Goal: Find specific page/section: Find specific page/section

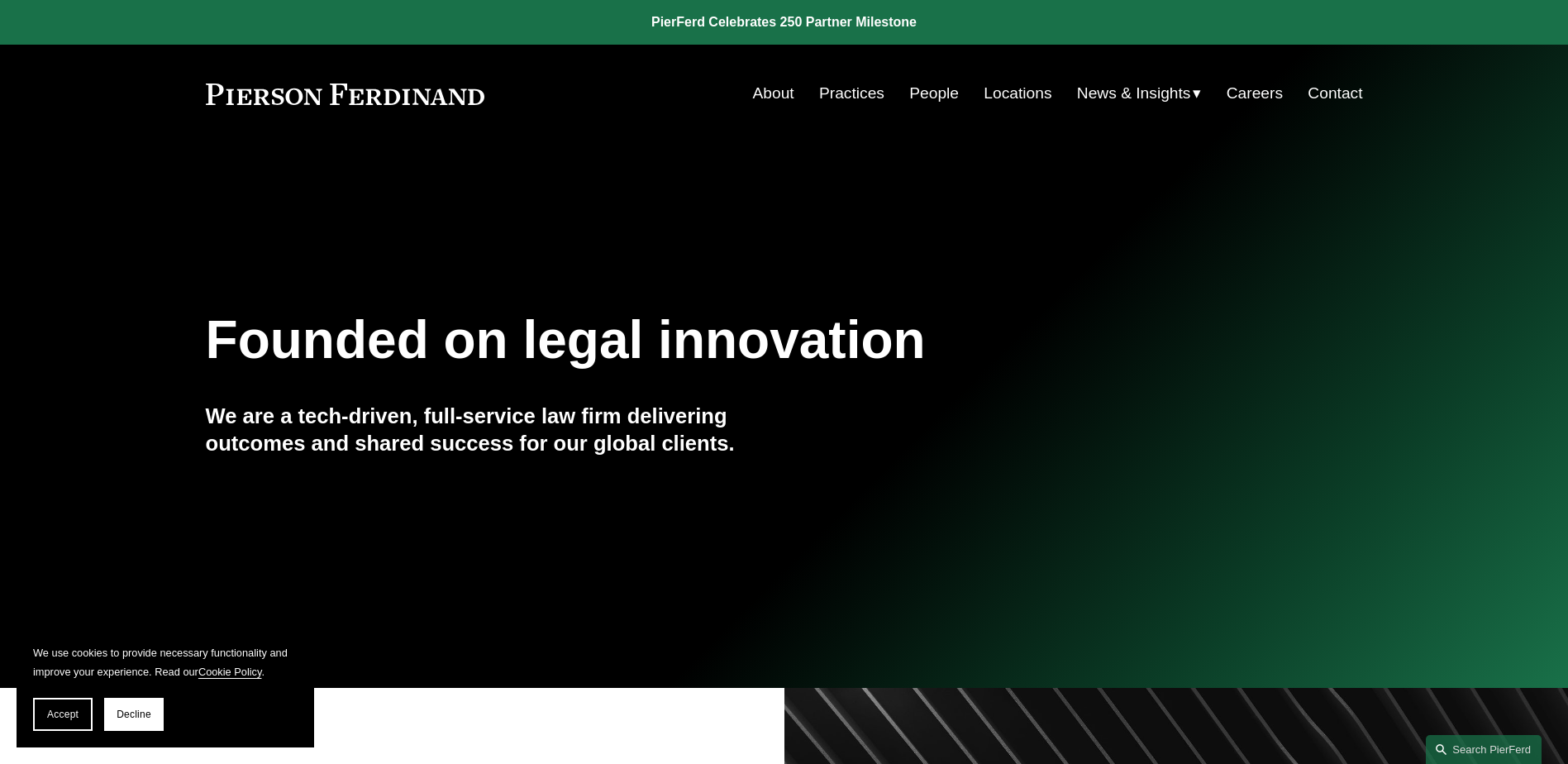
click at [1002, 90] on link "Locations" at bounding box center [1018, 93] width 68 height 31
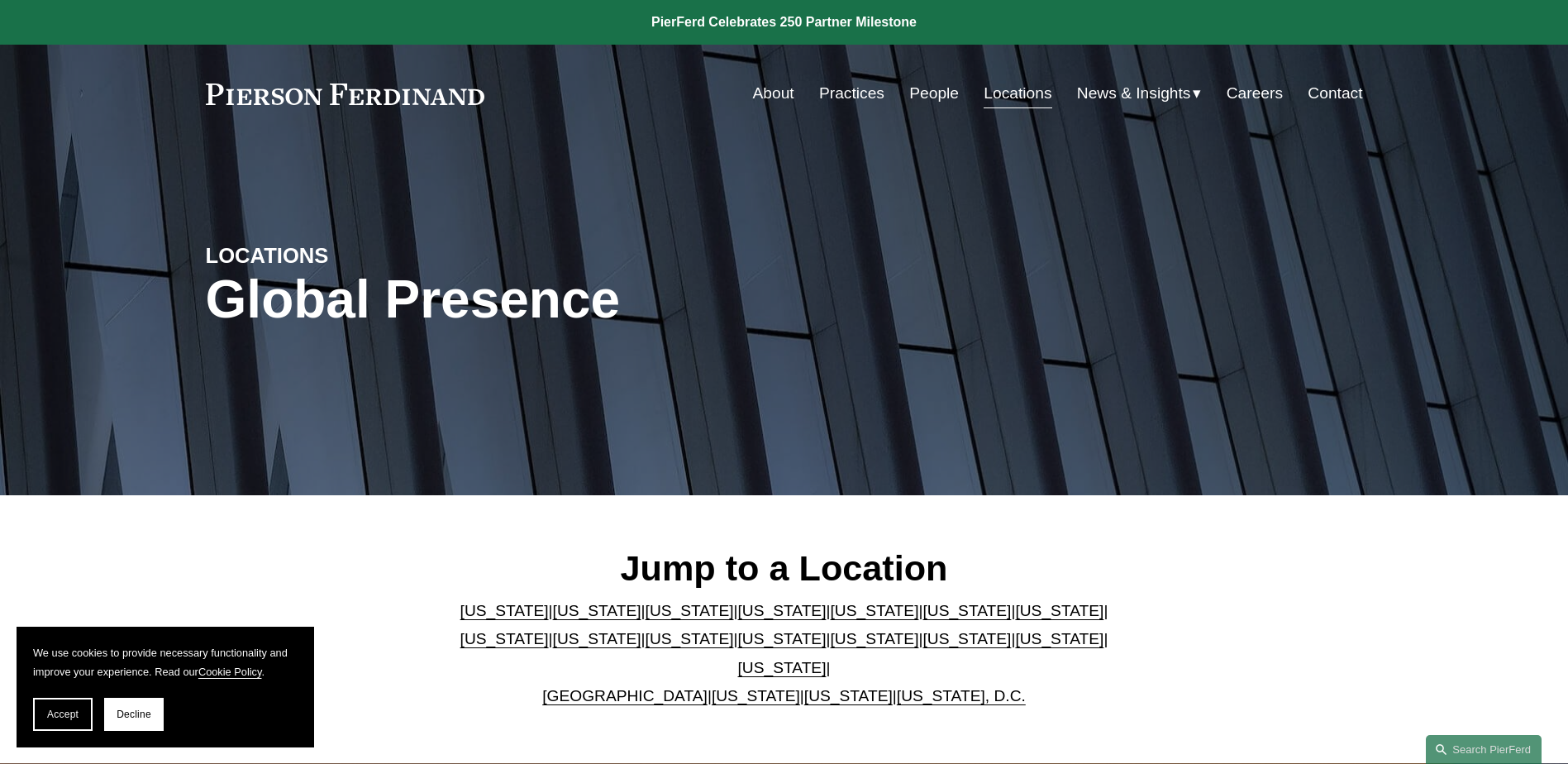
click at [919, 91] on link "People" at bounding box center [934, 93] width 50 height 31
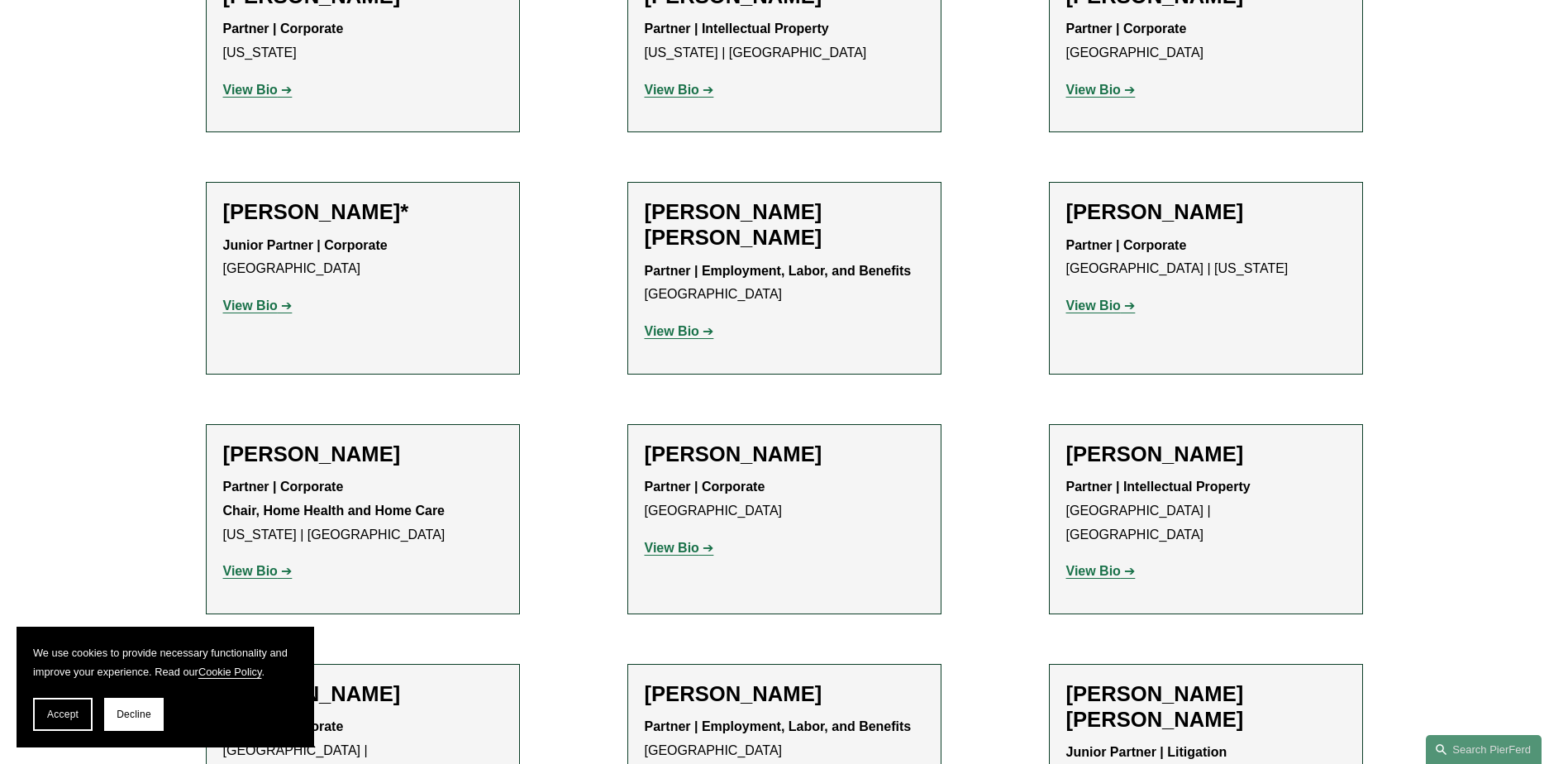
scroll to position [993, 0]
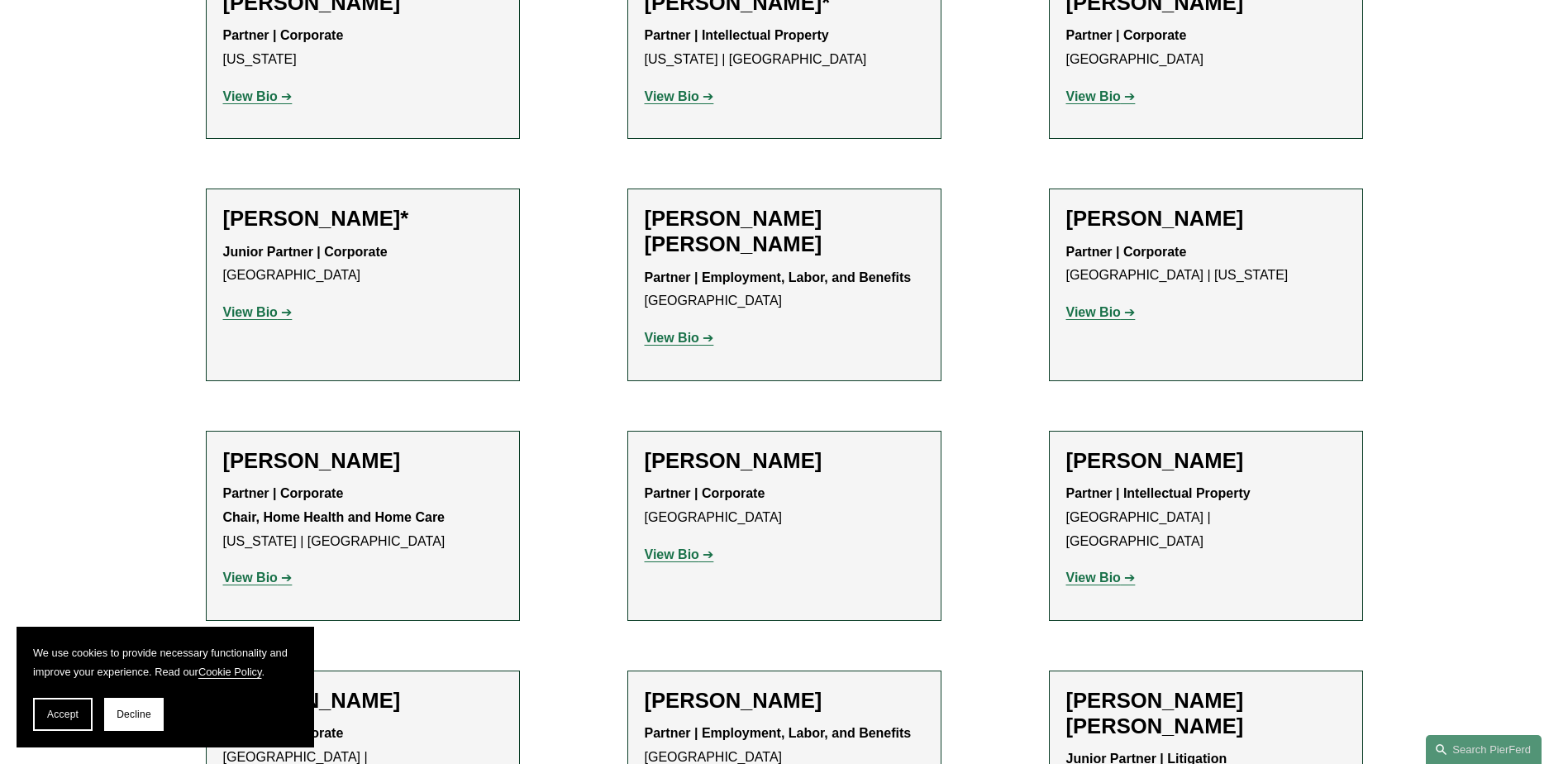
click at [249, 313] on strong "View Bio" at bounding box center [250, 312] width 55 height 14
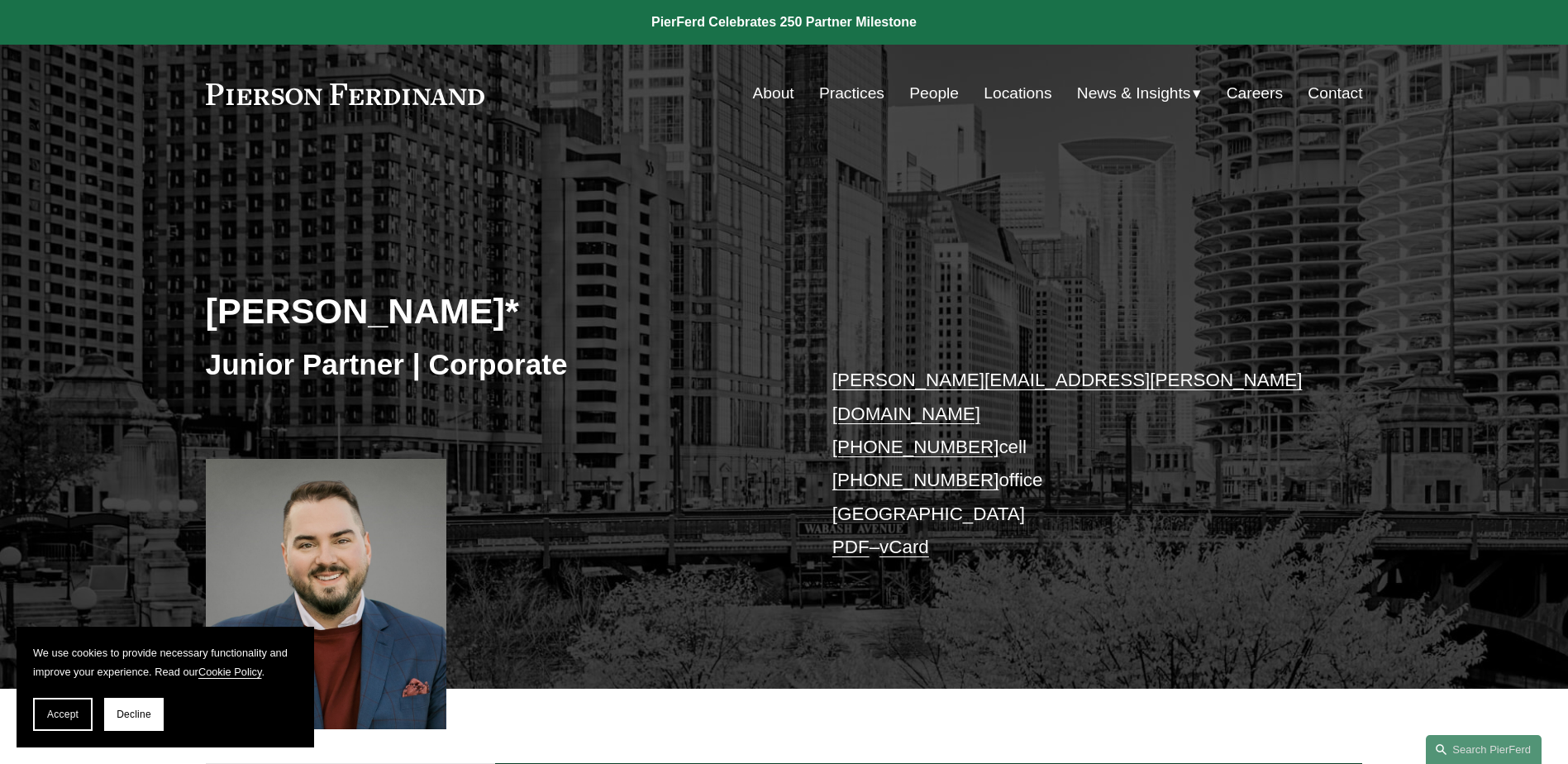
click at [838, 92] on link "Practices" at bounding box center [851, 93] width 65 height 31
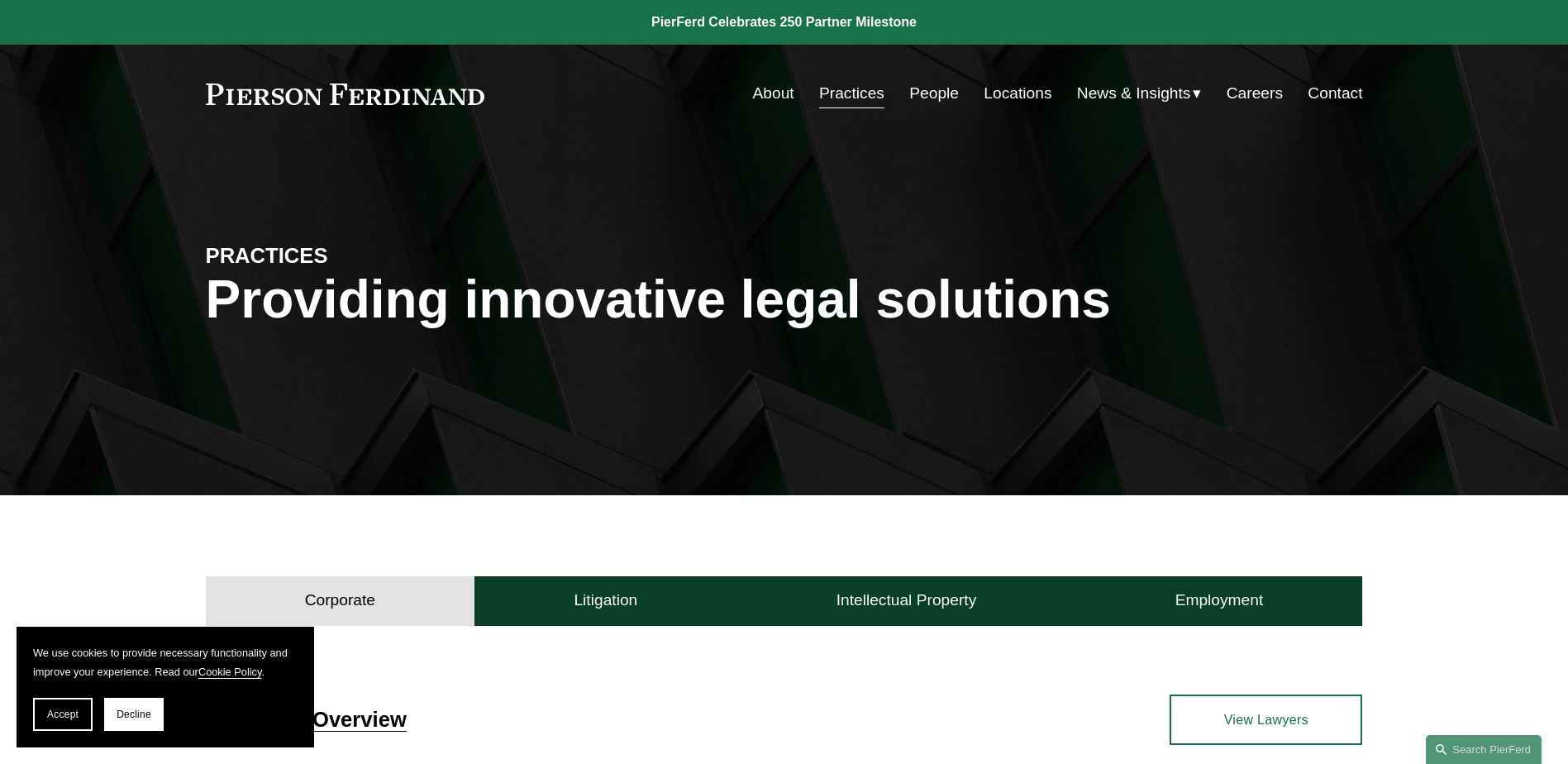
click at [991, 90] on link "Locations" at bounding box center [1018, 93] width 68 height 31
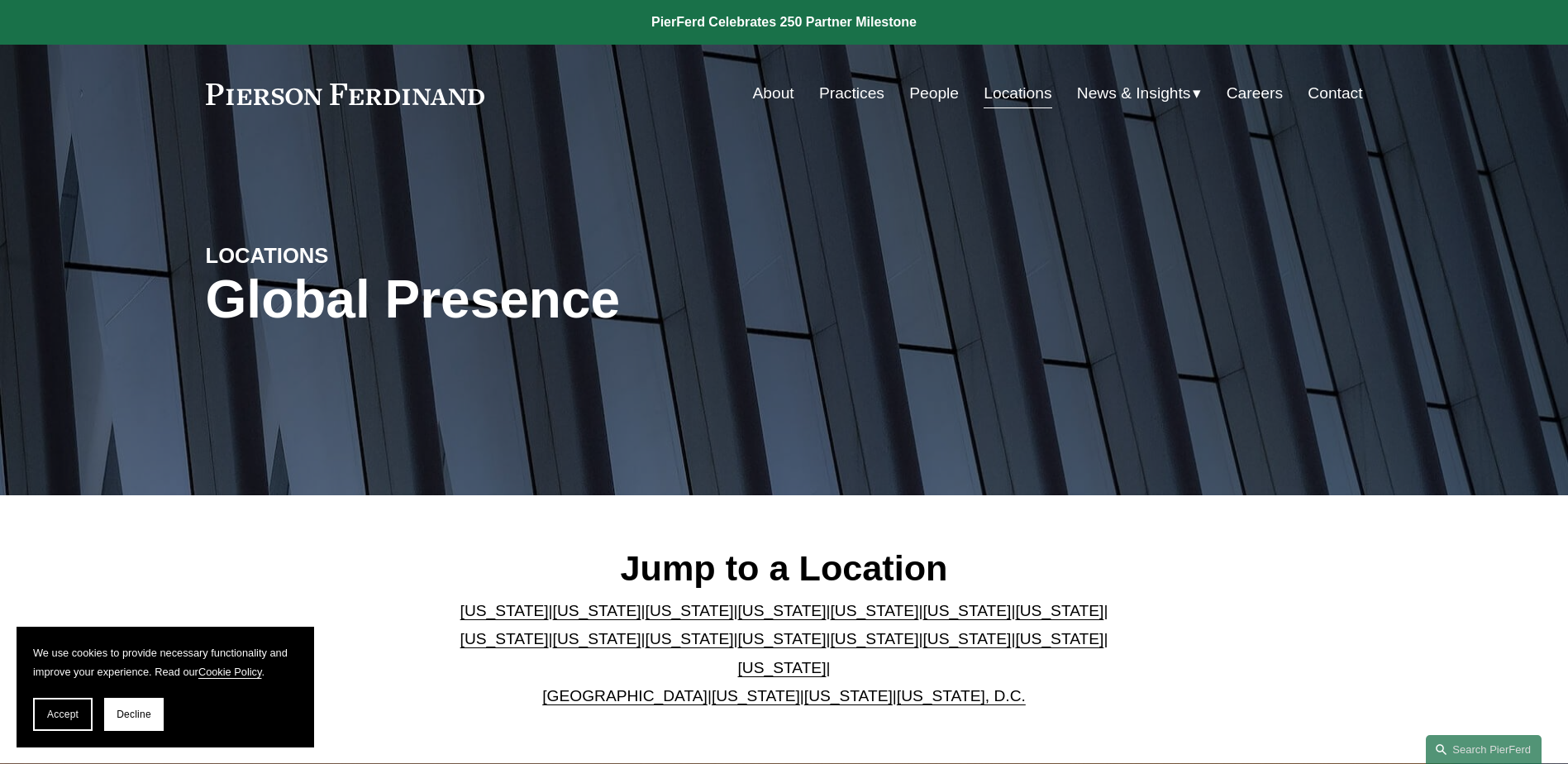
click at [1015, 618] on link "[US_STATE]" at bounding box center [1059, 611] width 89 height 17
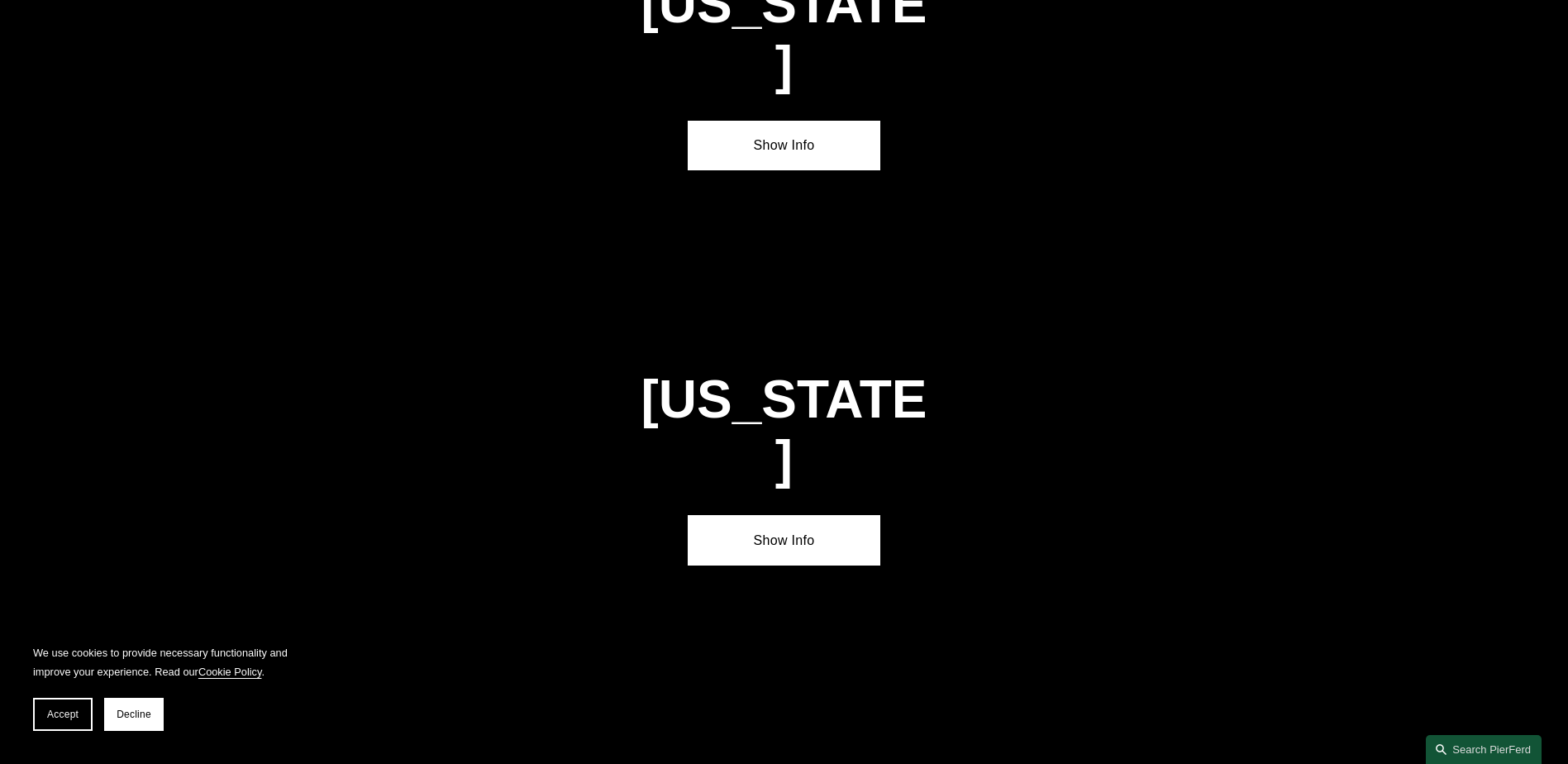
scroll to position [2841, 0]
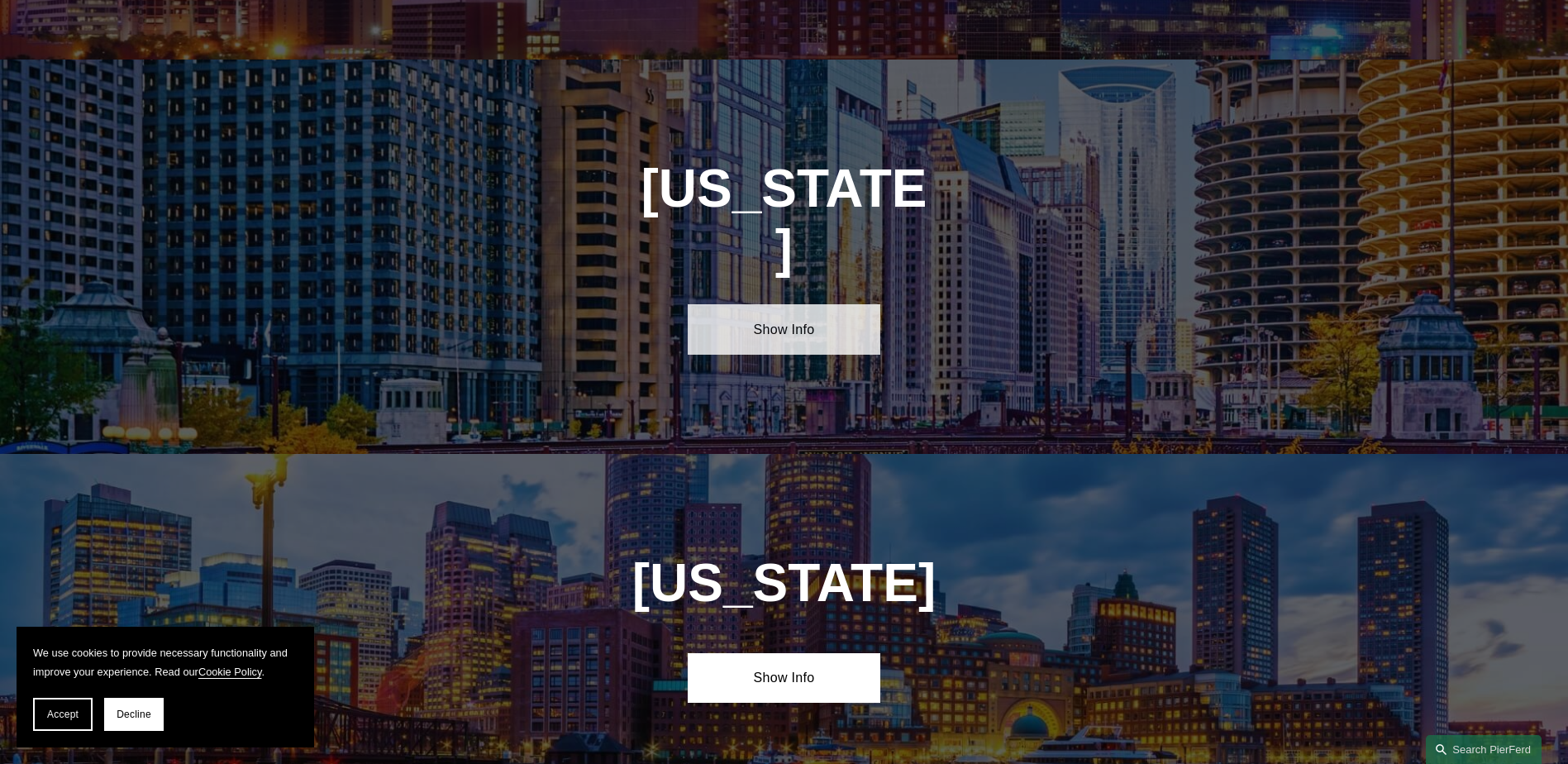
click at [767, 304] on link "Show Info" at bounding box center [784, 329] width 193 height 50
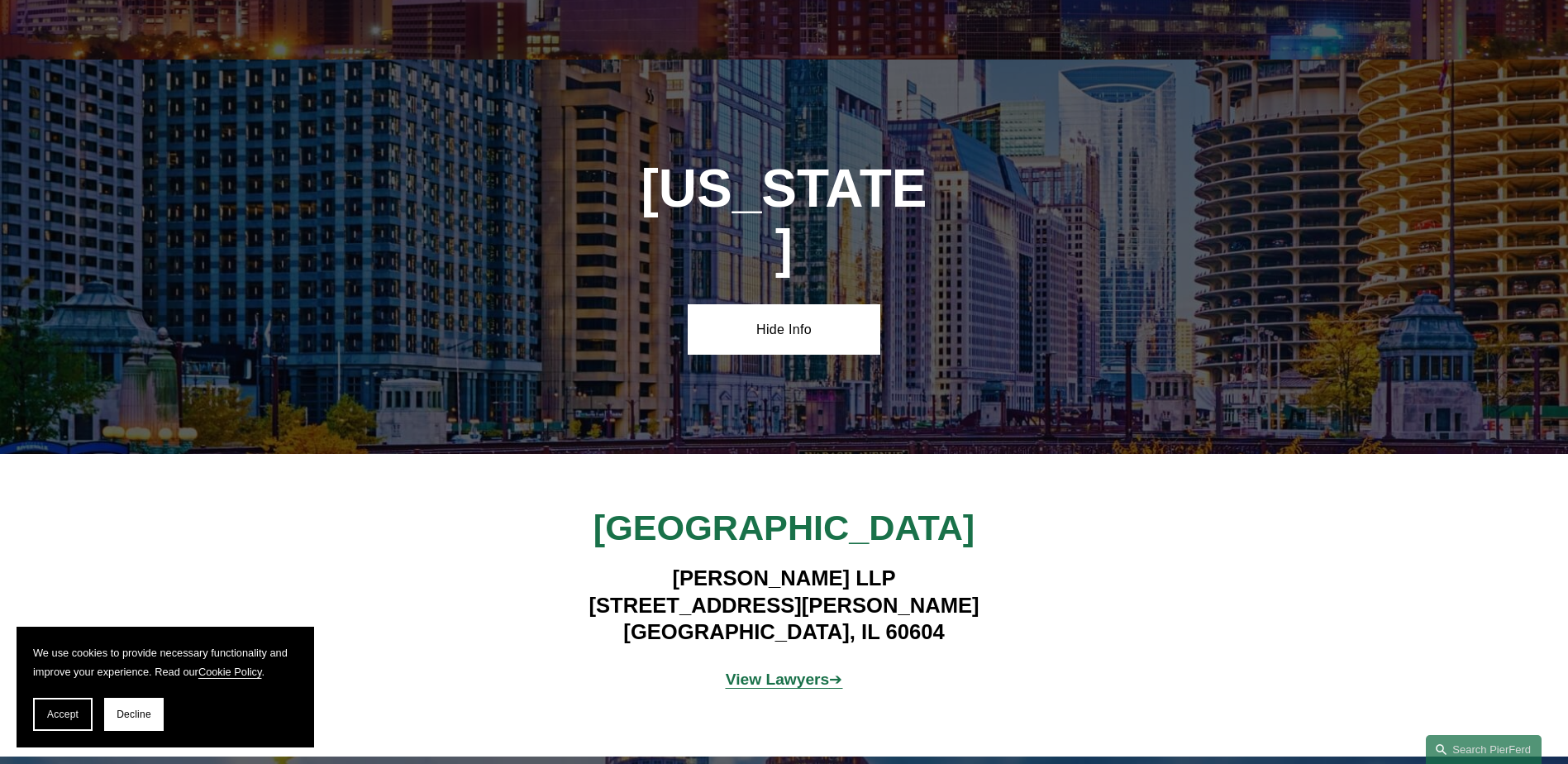
click at [779, 671] on strong "View Lawyers" at bounding box center [778, 679] width 104 height 17
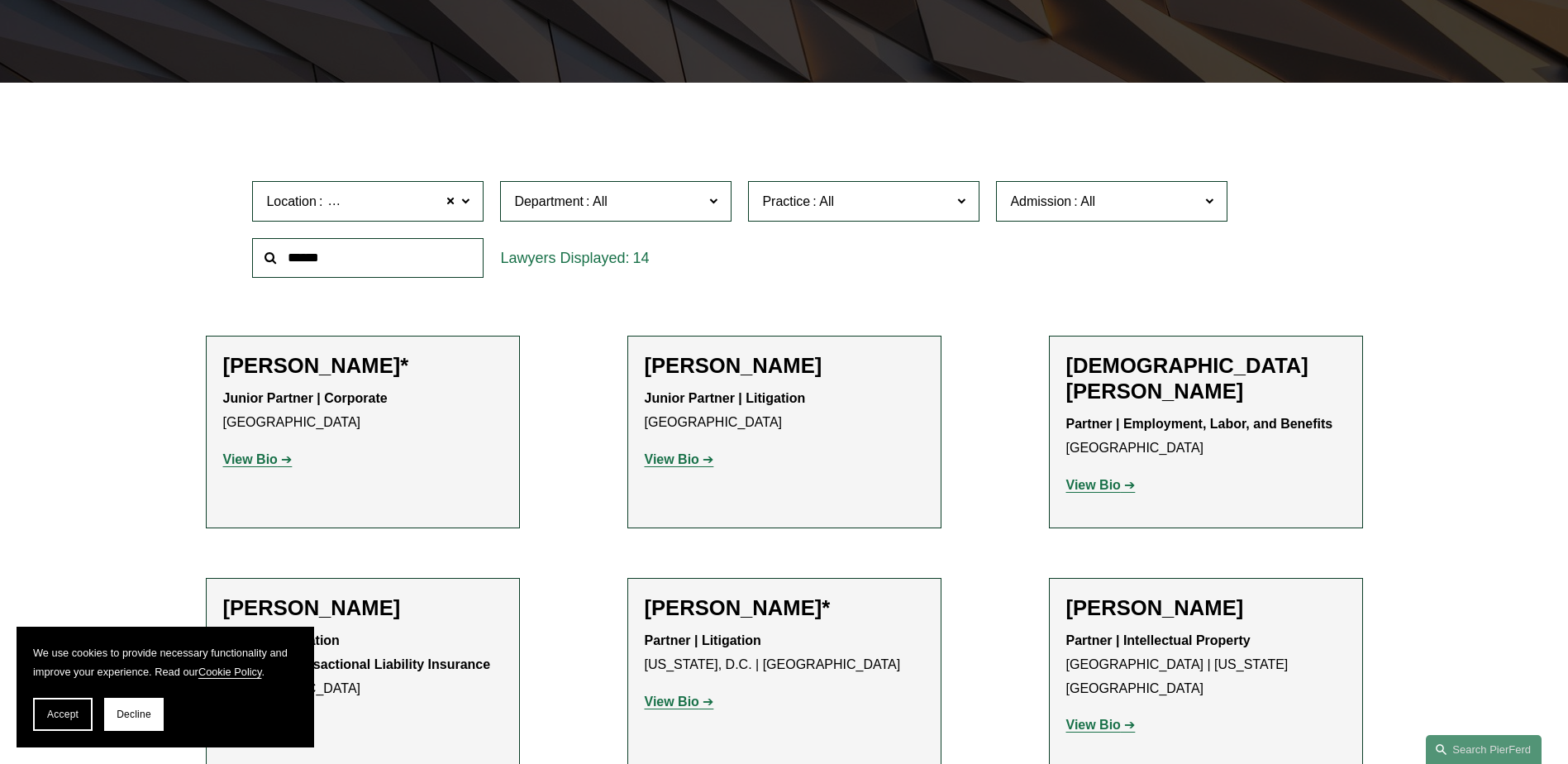
scroll to position [414, 0]
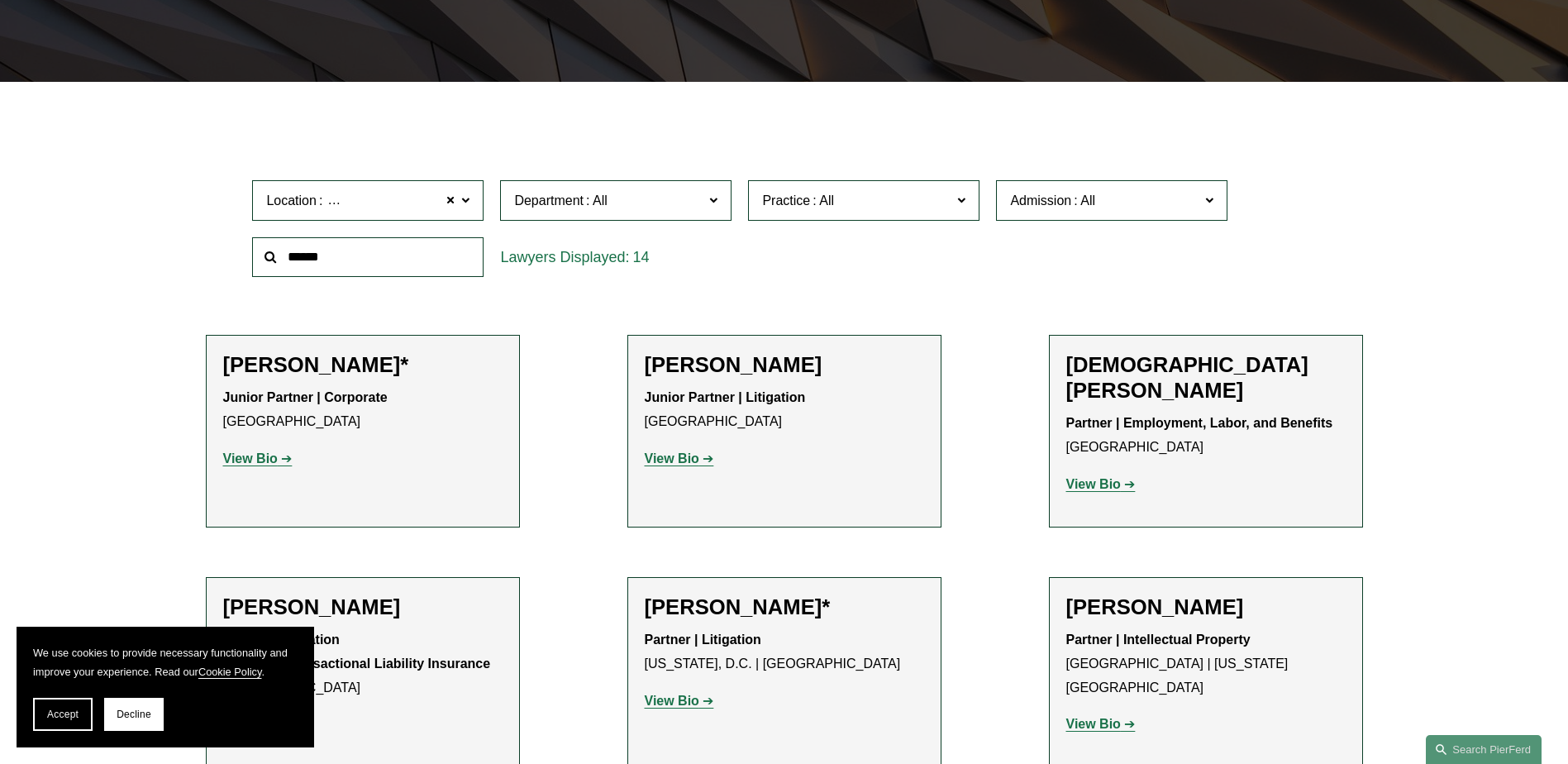
click at [260, 463] on strong "View Bio" at bounding box center [250, 458] width 55 height 14
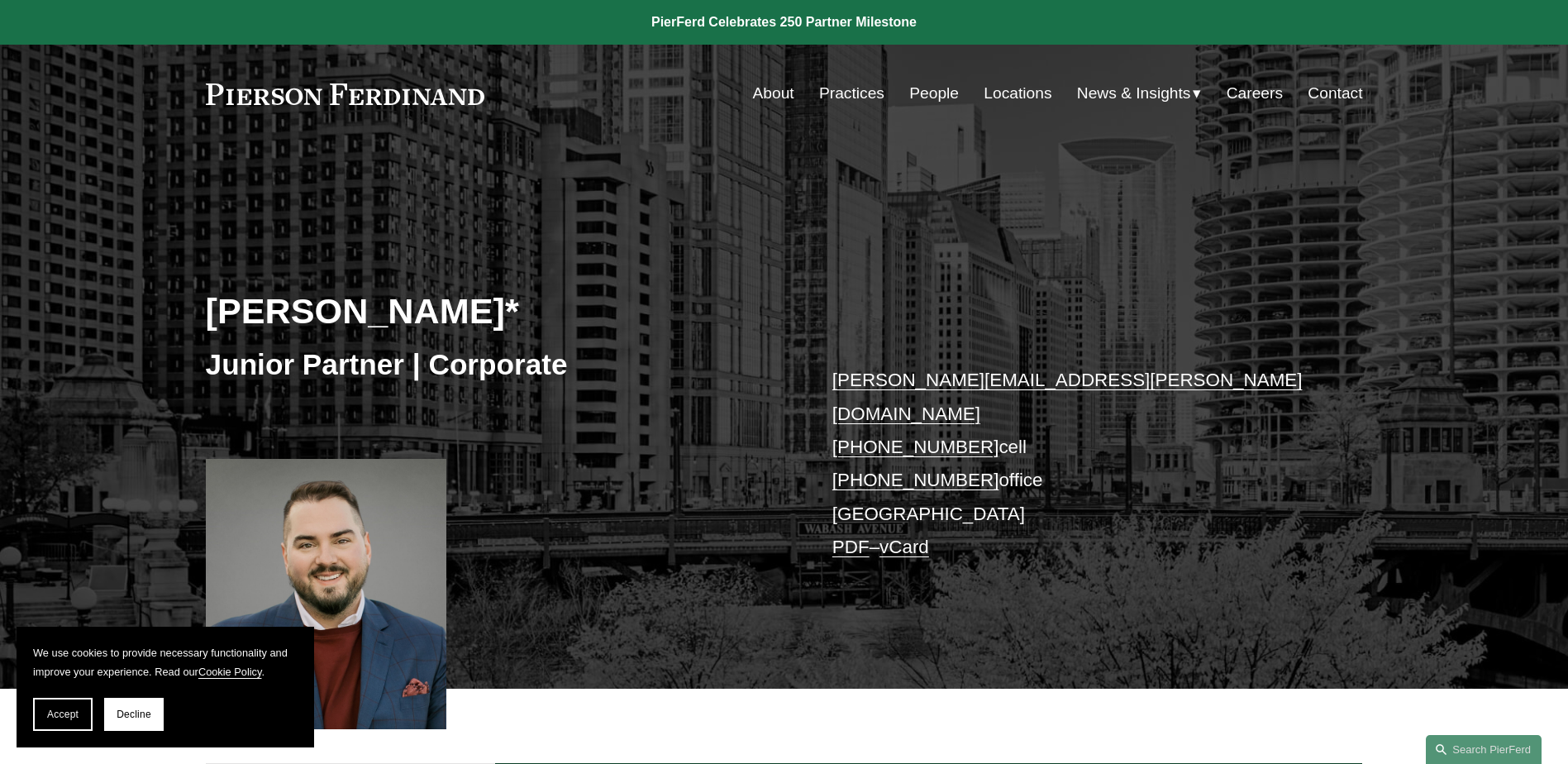
click at [847, 536] on link "PDF" at bounding box center [851, 547] width 37 height 21
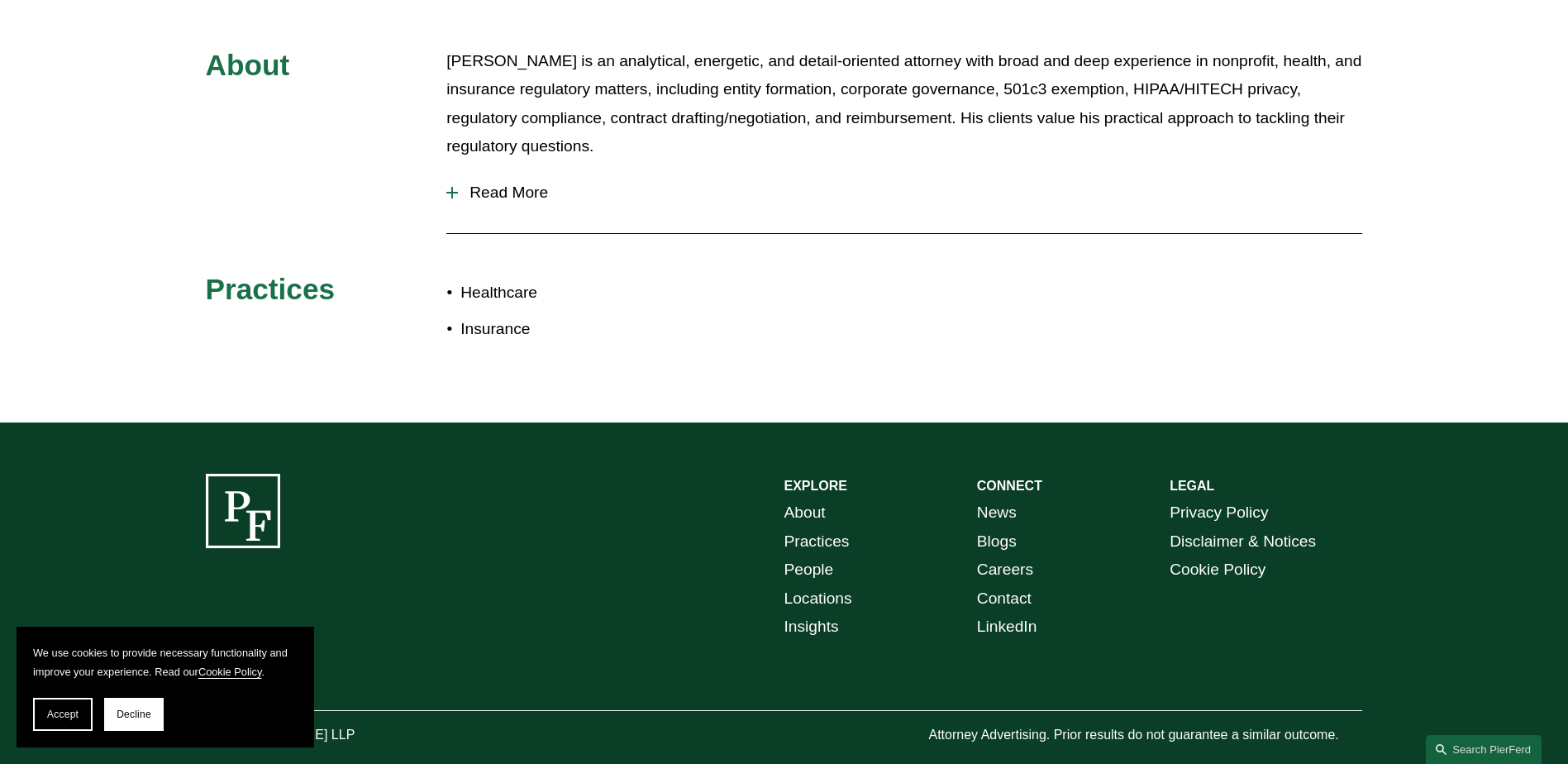
scroll to position [829, 0]
